Goal: Task Accomplishment & Management: Manage account settings

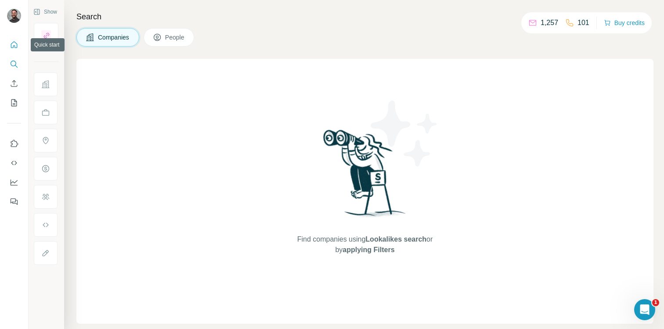
click at [19, 49] on button "Quick start" at bounding box center [14, 45] width 14 height 16
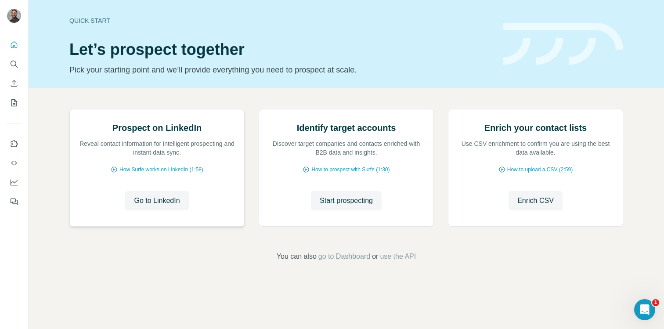
scroll to position [43, 0]
click at [17, 144] on icon "Use Surfe on LinkedIn" at bounding box center [14, 143] width 9 height 9
click at [11, 162] on icon "Use Surfe API" at bounding box center [14, 162] width 9 height 9
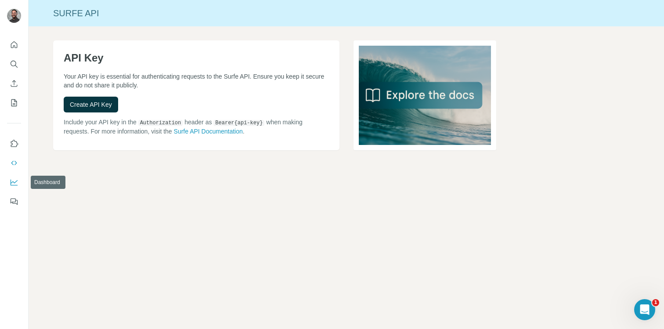
click at [11, 183] on icon "Dashboard" at bounding box center [14, 182] width 9 height 9
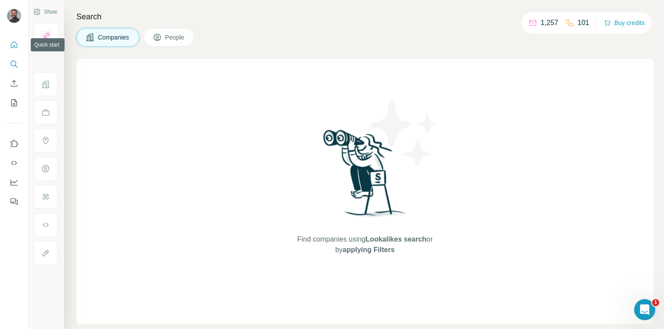
click at [12, 46] on icon "Quick start" at bounding box center [14, 44] width 9 height 9
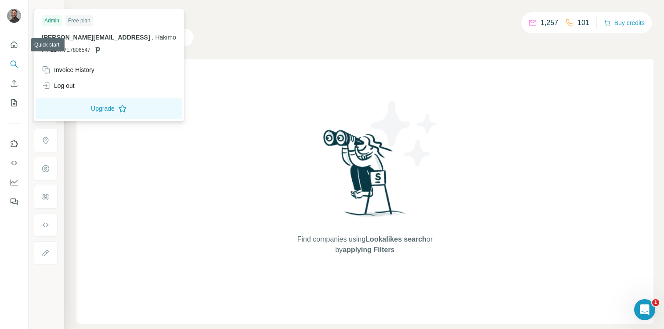
click at [15, 18] on img at bounding box center [14, 16] width 14 height 14
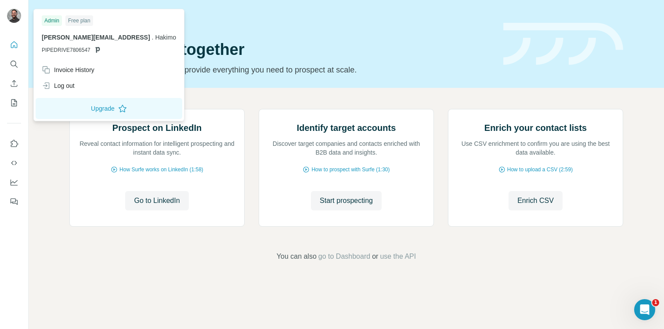
click at [15, 17] on img at bounding box center [14, 16] width 14 height 14
click at [69, 74] on div "Invoice History" at bounding box center [68, 69] width 53 height 9
click at [82, 75] on div "Invoice History" at bounding box center [108, 70] width 145 height 16
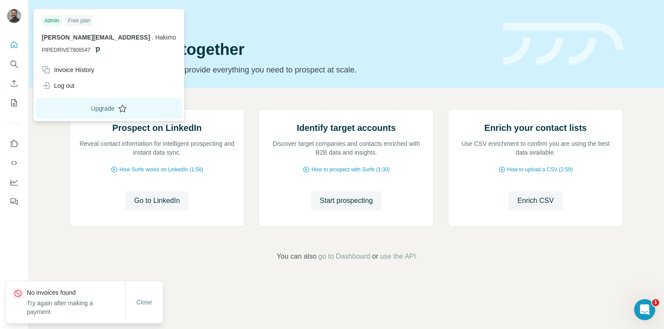
click at [65, 105] on button "Upgrade" at bounding box center [109, 108] width 147 height 21
